Goal: Transaction & Acquisition: Book appointment/travel/reservation

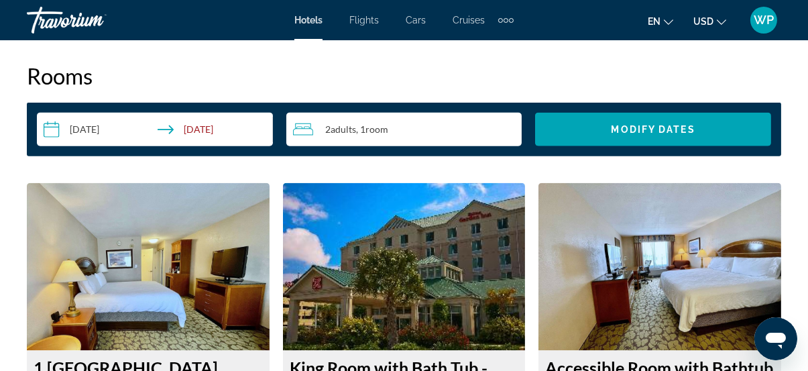
scroll to position [2791, 0]
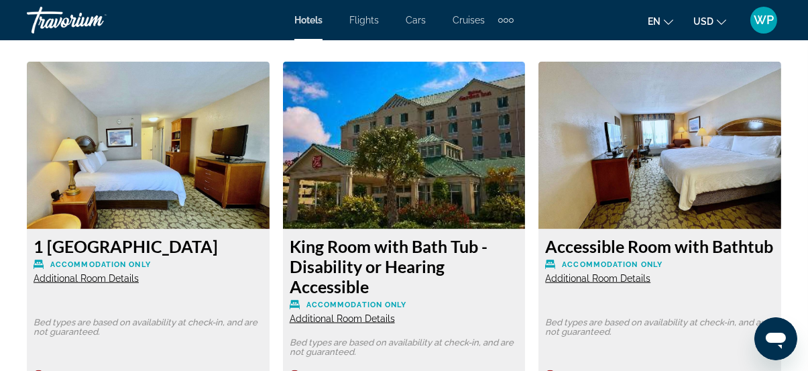
click at [94, 273] on span "Additional Room Details" at bounding box center [86, 278] width 105 height 11
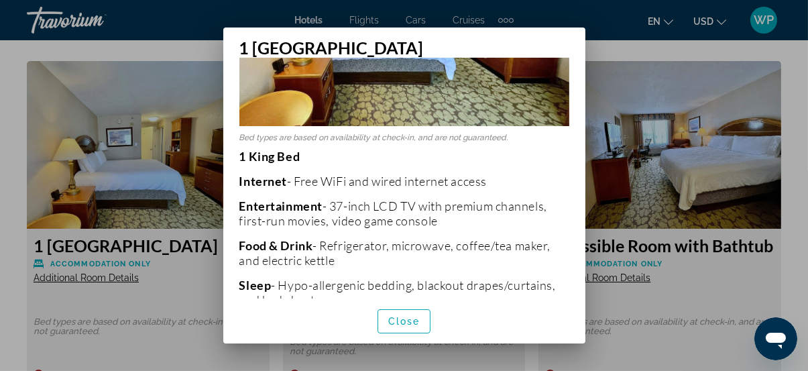
scroll to position [243, 0]
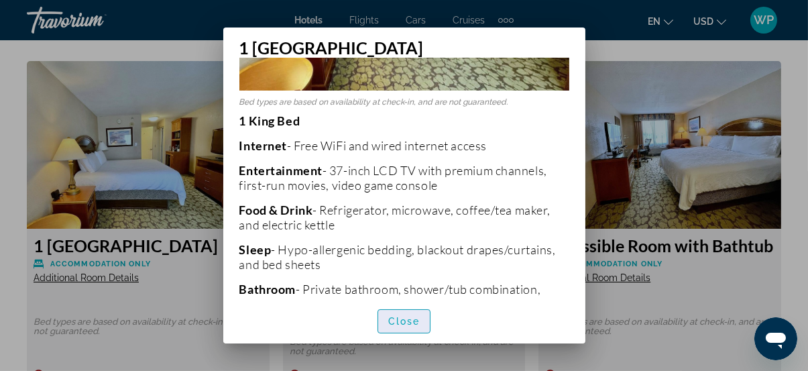
click at [405, 324] on span "Close" at bounding box center [404, 321] width 32 height 11
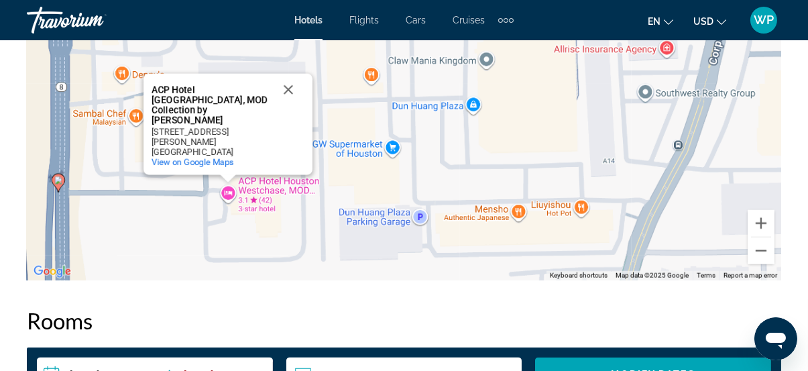
scroll to position [2304, 0]
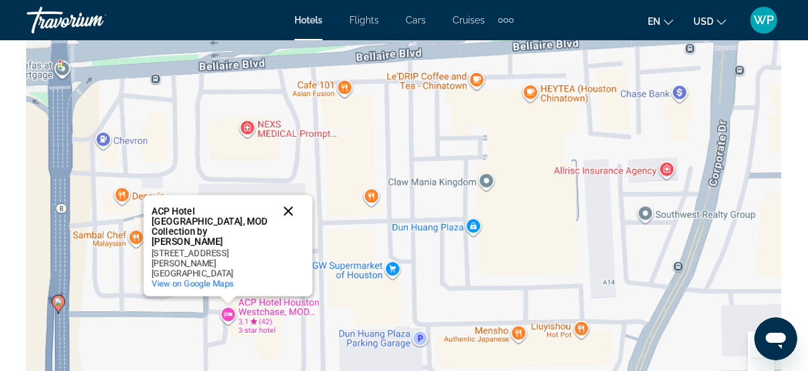
click at [287, 219] on button "Close" at bounding box center [288, 211] width 32 height 32
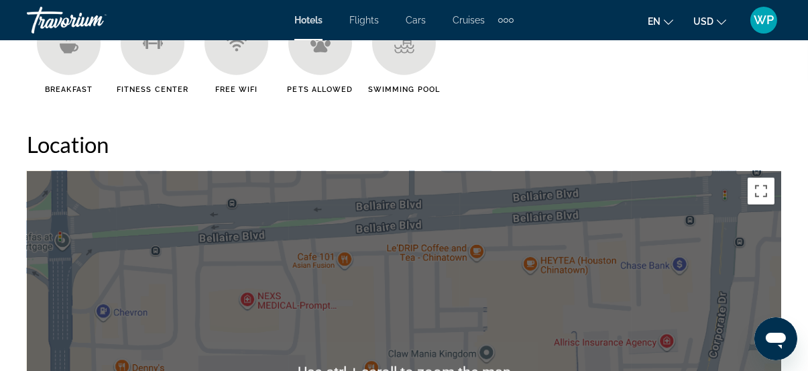
scroll to position [2122, 0]
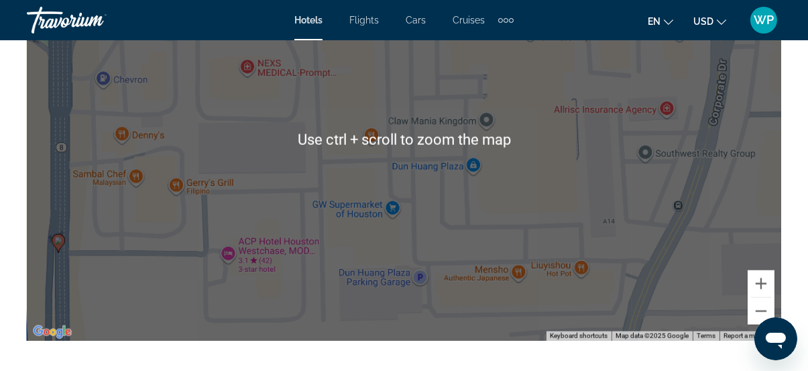
scroll to position [2426, 0]
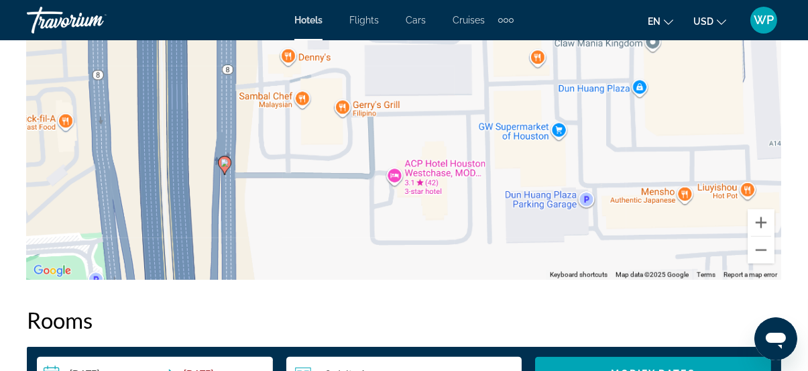
drag, startPoint x: 320, startPoint y: 211, endPoint x: 488, endPoint y: 195, distance: 168.3
click at [488, 195] on div "To activate drag with keyboard, press Alt + Enter. Once in keyboard drag state,…" at bounding box center [404, 78] width 754 height 402
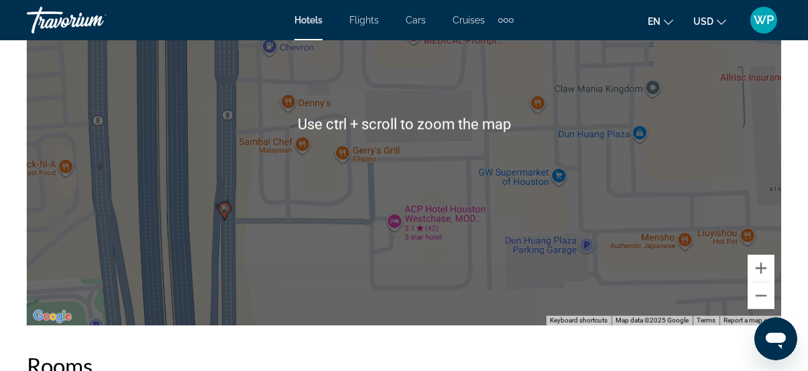
scroll to position [2365, 0]
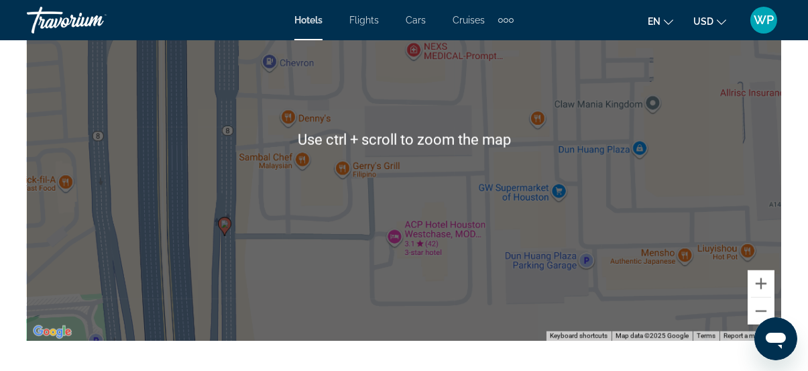
click at [407, 262] on div "To activate drag with keyboard, press Alt + Enter. Once in keyboard drag state,…" at bounding box center [404, 139] width 754 height 402
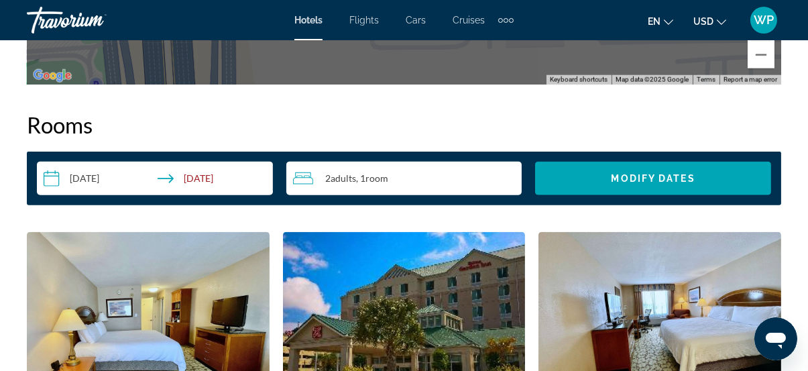
scroll to position [2731, 0]
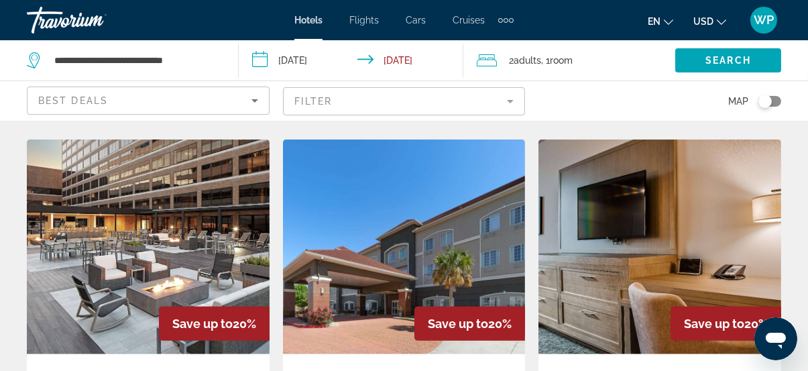
scroll to position [1767, 0]
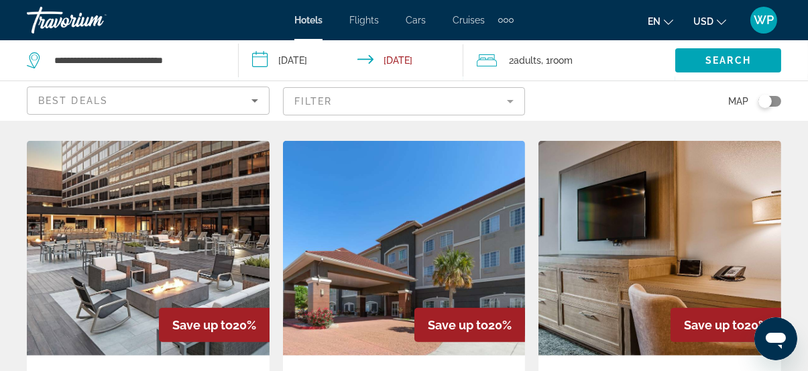
click at [706, 226] on img "Main content" at bounding box center [659, 248] width 243 height 214
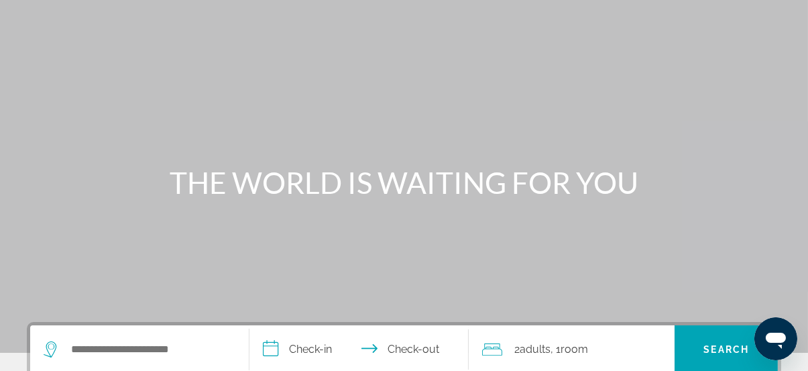
scroll to position [183, 0]
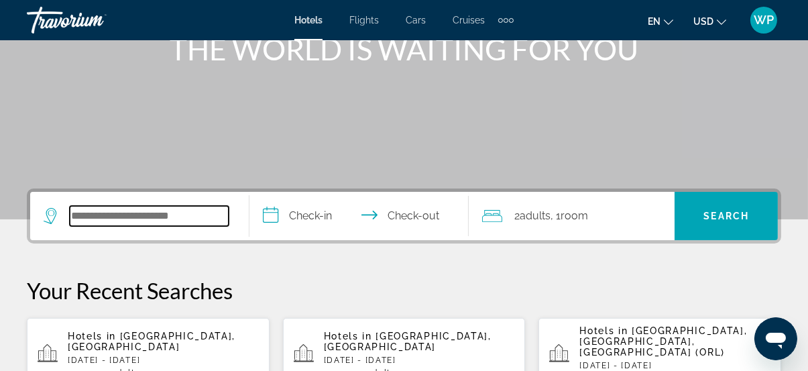
click at [208, 214] on input "Search widget" at bounding box center [149, 216] width 159 height 20
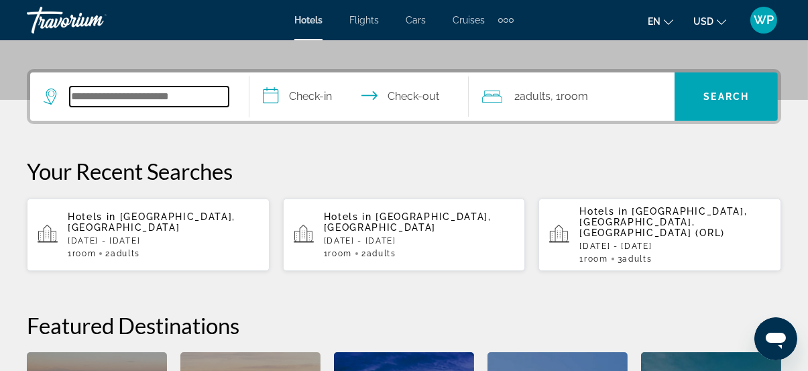
scroll to position [327, 0]
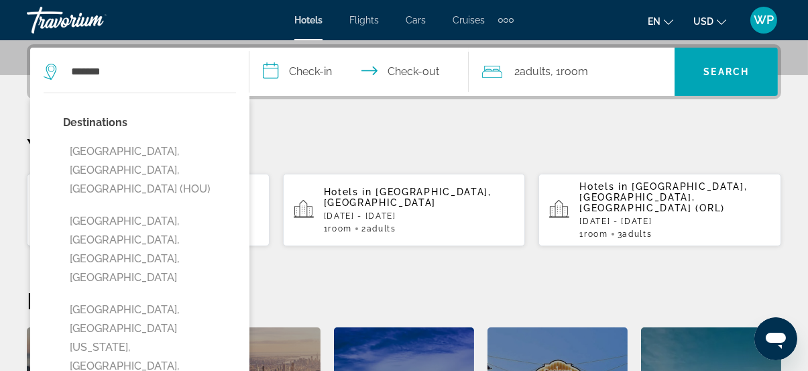
drag, startPoint x: 149, startPoint y: 161, endPoint x: 194, endPoint y: 148, distance: 47.3
click at [150, 161] on button "[GEOGRAPHIC_DATA], [GEOGRAPHIC_DATA], [GEOGRAPHIC_DATA] (HOU)" at bounding box center [149, 170] width 173 height 63
type input "**********"
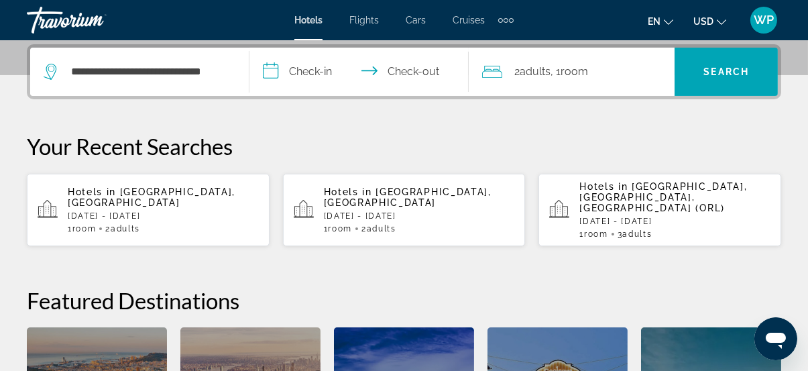
click at [306, 77] on input "**********" at bounding box center [361, 74] width 225 height 52
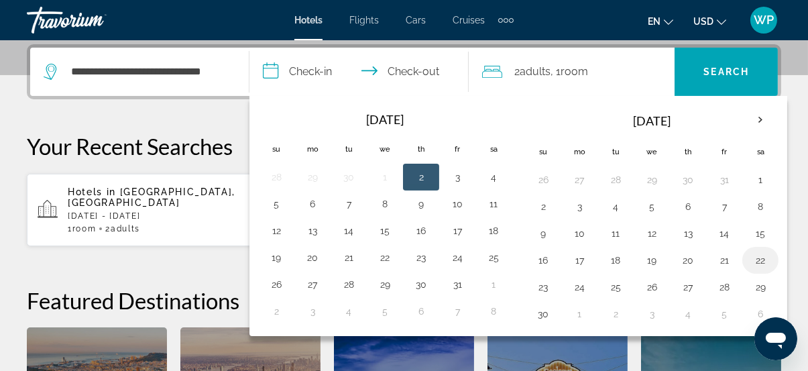
click at [755, 255] on button "22" at bounding box center [759, 260] width 21 height 19
click at [536, 289] on button "23" at bounding box center [542, 286] width 21 height 19
type input "**********"
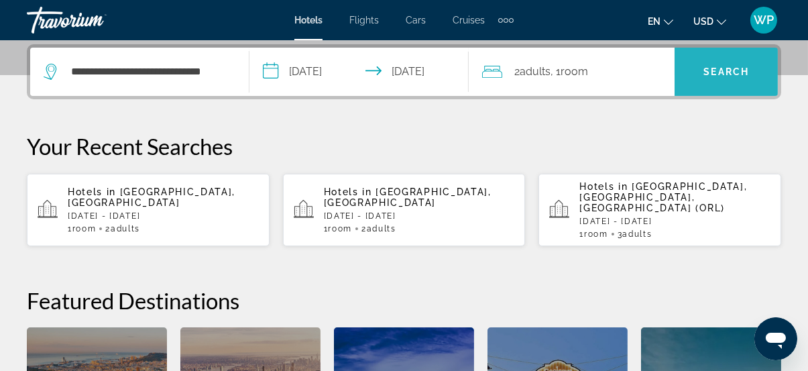
click at [702, 76] on span "Search widget" at bounding box center [725, 72] width 103 height 32
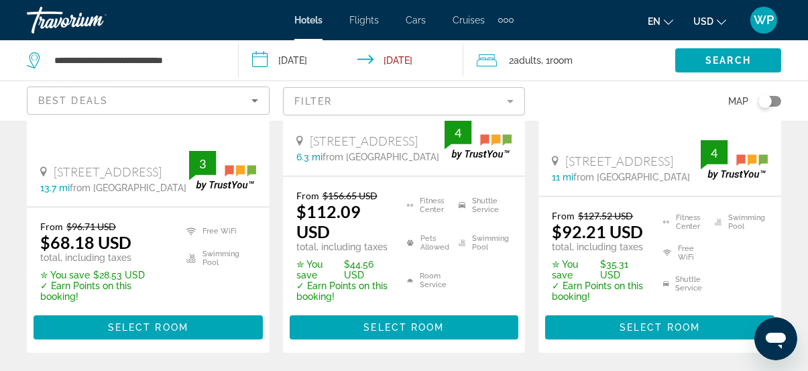
scroll to position [426, 0]
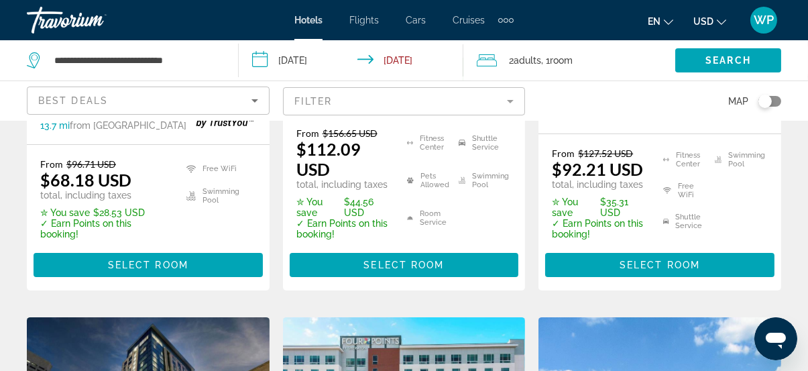
click at [403, 257] on span "Main content" at bounding box center [404, 265] width 229 height 32
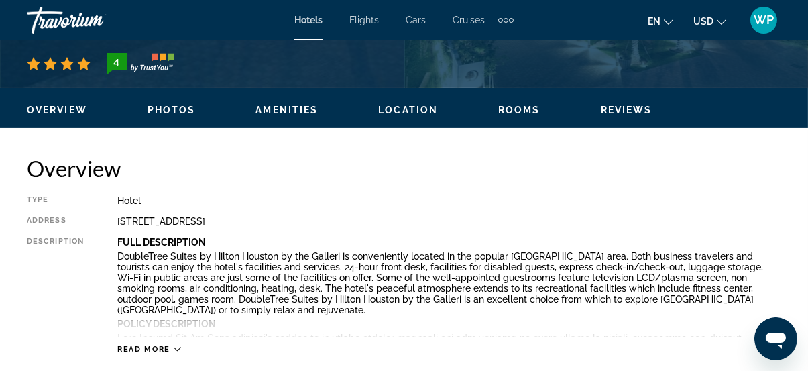
scroll to position [609, 0]
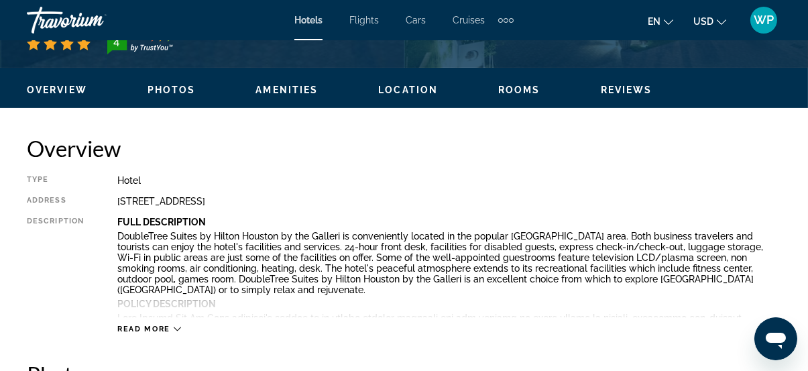
click at [153, 326] on span "Read more" at bounding box center [143, 328] width 53 height 9
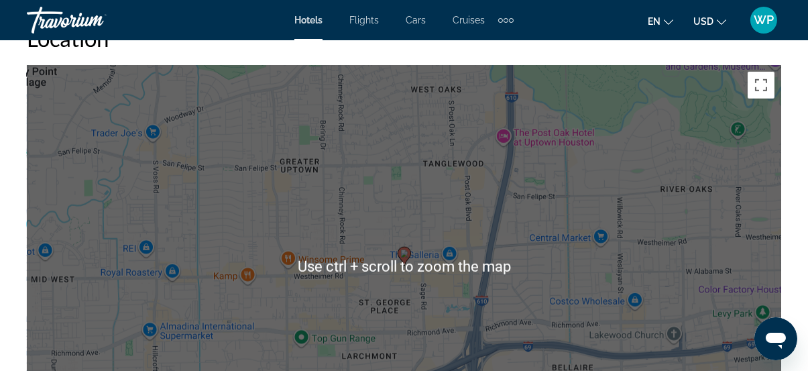
scroll to position [1706, 0]
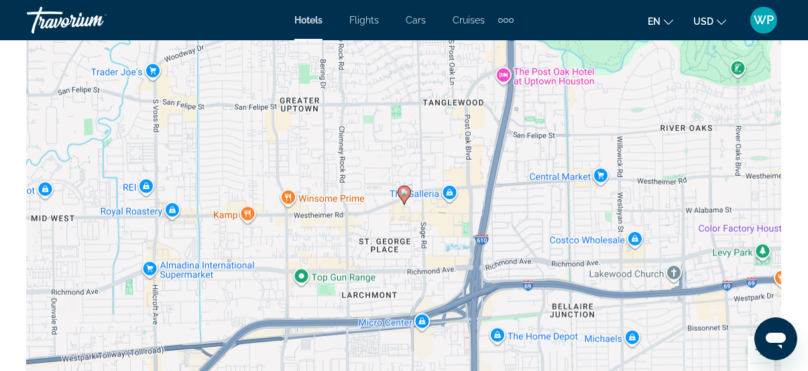
click at [428, 184] on div "To activate drag with keyboard, press Alt + Enter. Once in keyboard drag state,…" at bounding box center [404, 205] width 754 height 402
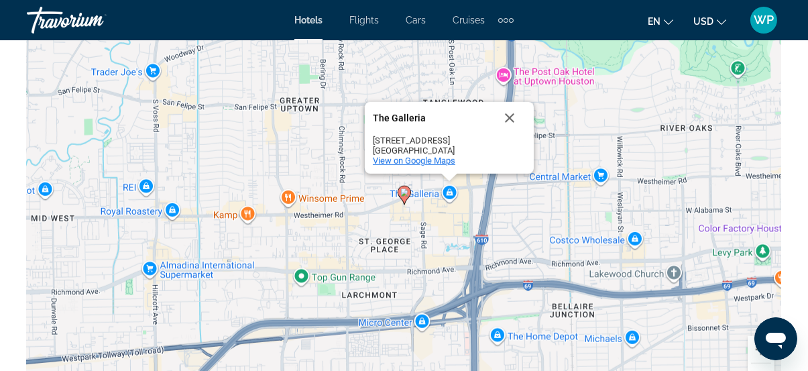
click at [403, 155] on span "View on Google Maps" at bounding box center [414, 160] width 82 height 10
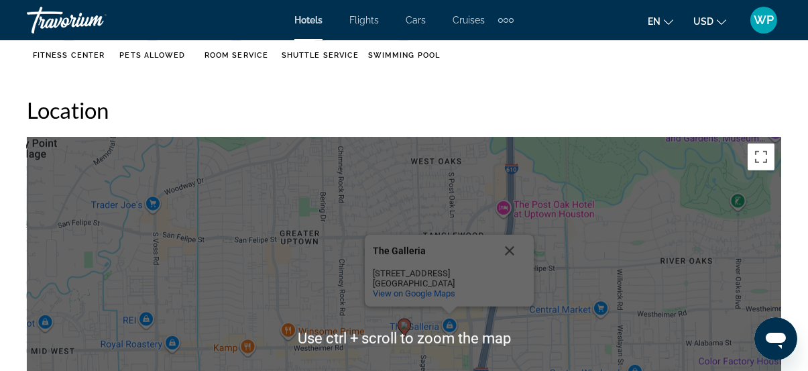
scroll to position [1645, 0]
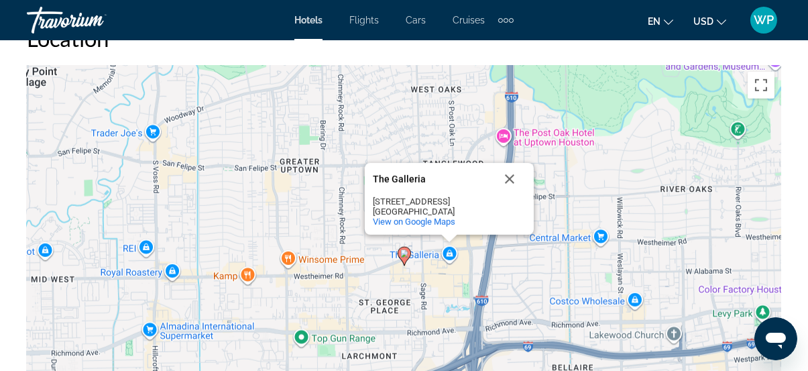
drag, startPoint x: 507, startPoint y: 166, endPoint x: 485, endPoint y: 180, distance: 26.0
click at [507, 166] on button "Close" at bounding box center [509, 179] width 32 height 32
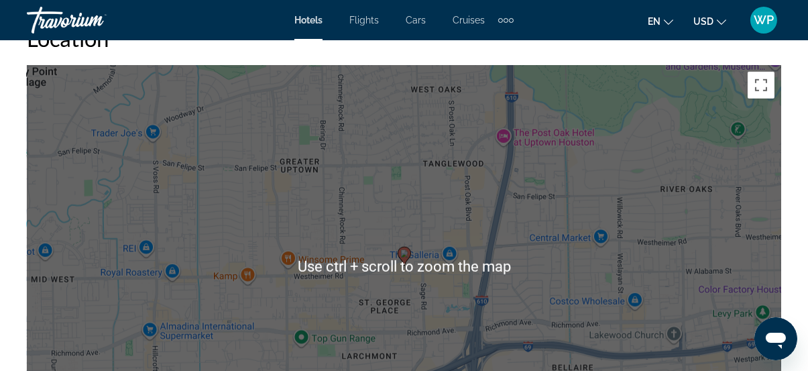
scroll to position [1706, 0]
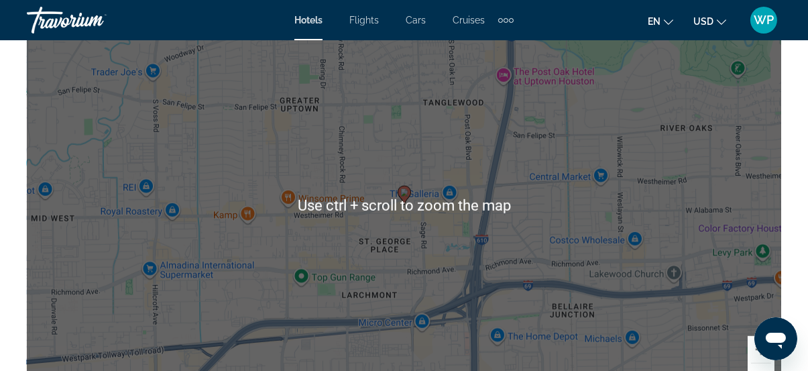
click at [418, 224] on div "To activate drag with keyboard, press Alt + Enter. Once in keyboard drag state,…" at bounding box center [404, 205] width 754 height 402
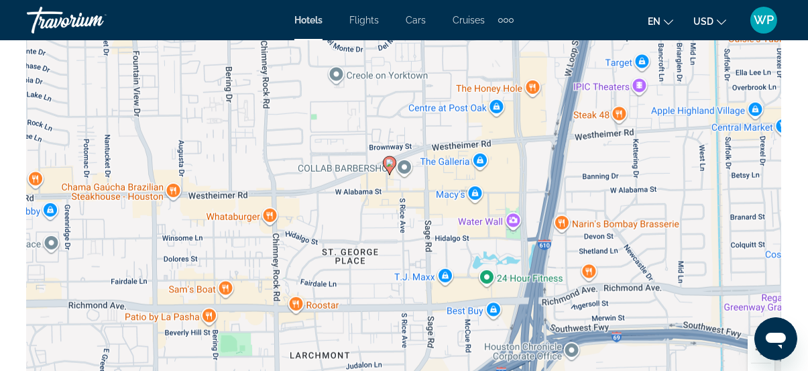
click at [347, 200] on div "To activate drag with keyboard, press Alt + Enter. Once in keyboard drag state,…" at bounding box center [404, 205] width 754 height 402
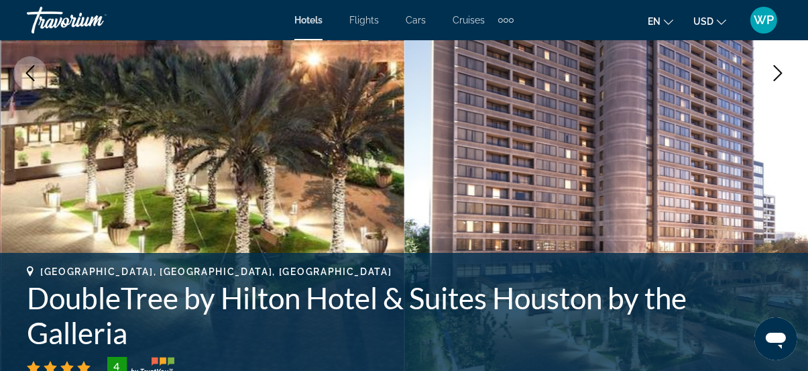
scroll to position [304, 0]
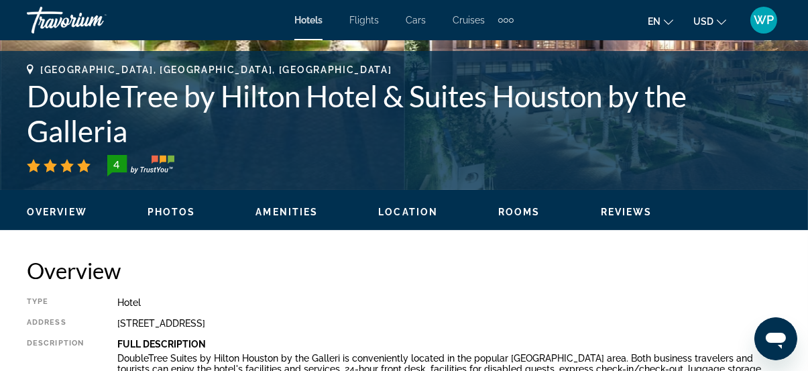
click at [522, 216] on button "Rooms" at bounding box center [519, 212] width 42 height 12
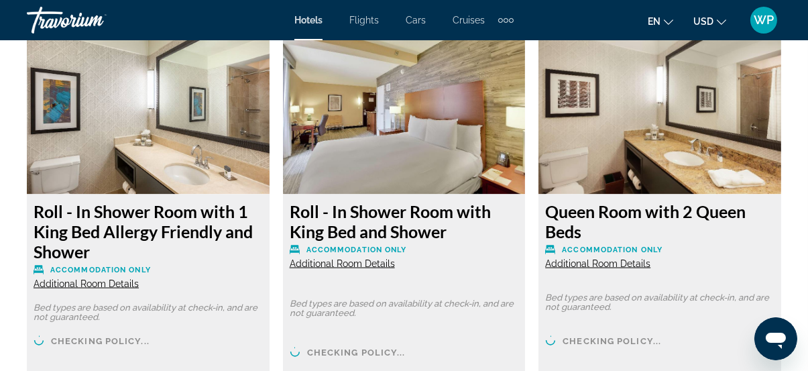
scroll to position [3265, 0]
